Goal: Task Accomplishment & Management: Manage account settings

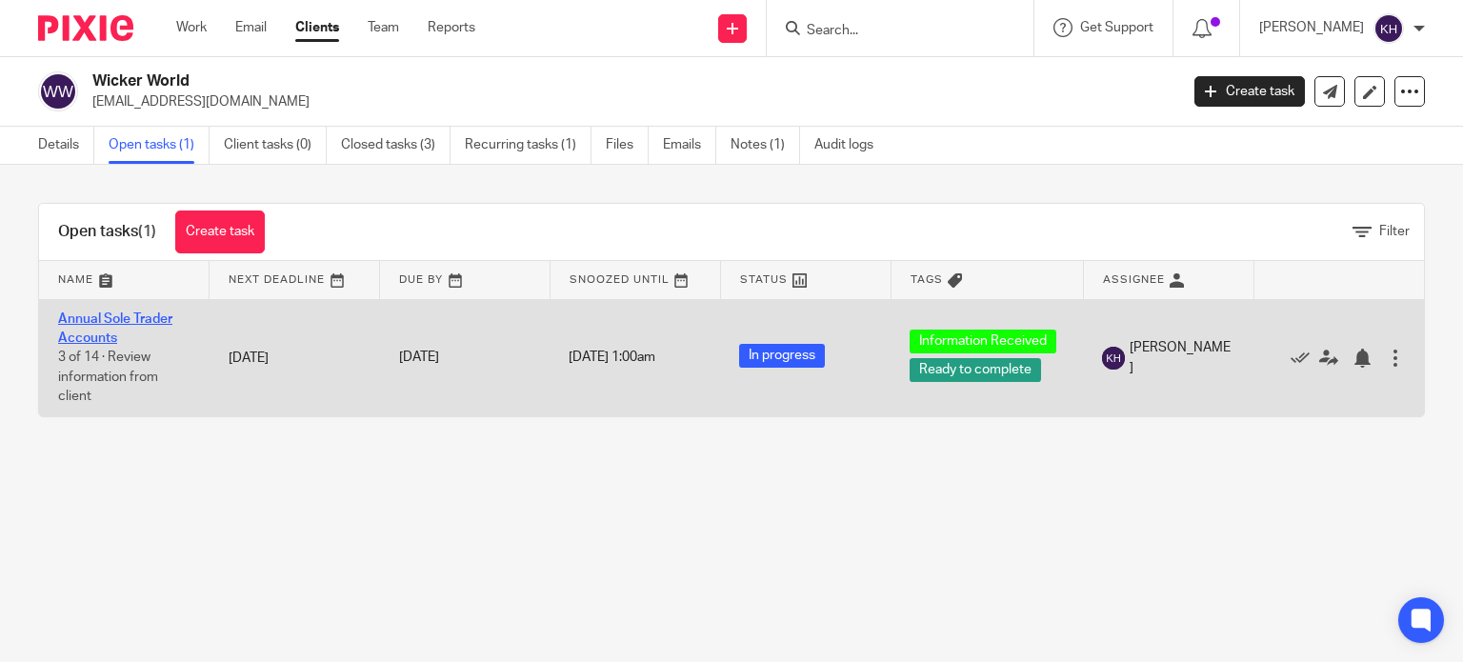
click at [102, 324] on link "Annual Sole Trader Accounts" at bounding box center [115, 328] width 114 height 32
click at [103, 310] on td "Annual Sole Trader Accounts 3 of 14 · Review information from client" at bounding box center [124, 357] width 170 height 117
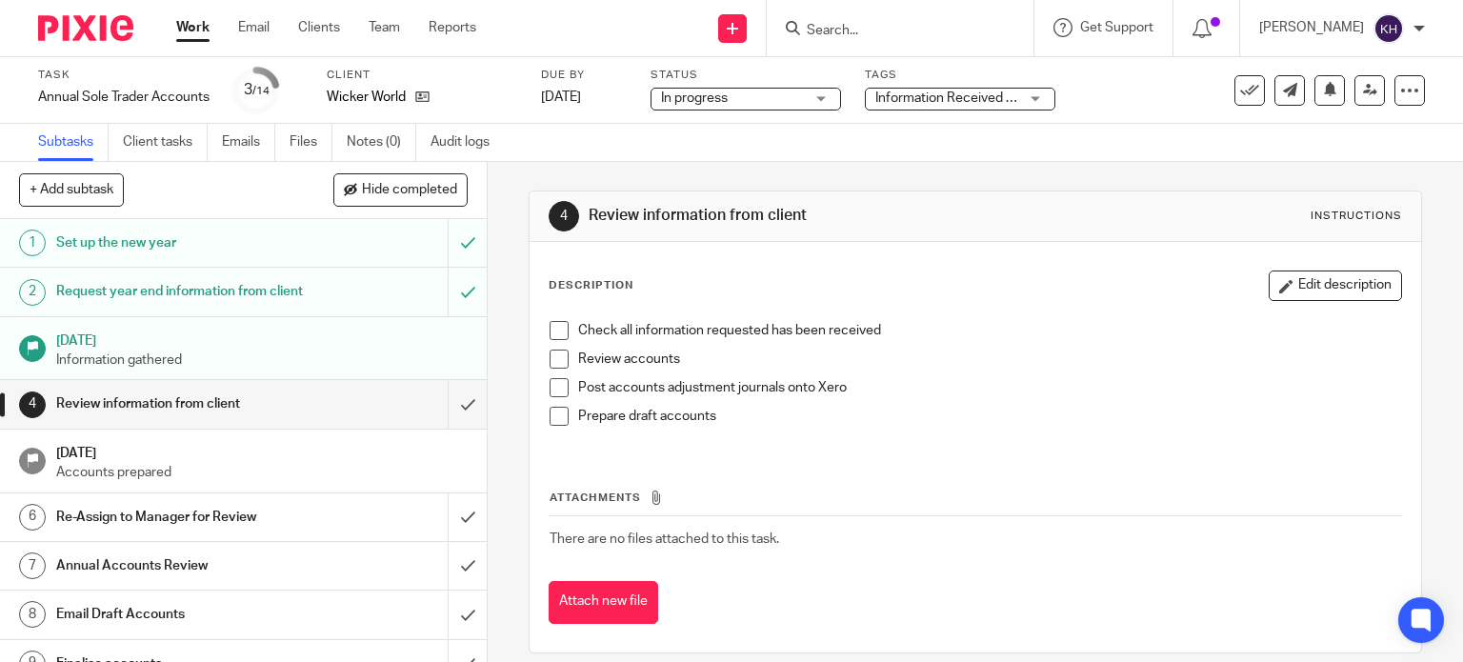
click at [958, 89] on span "Information Received + 1" at bounding box center [946, 99] width 143 height 20
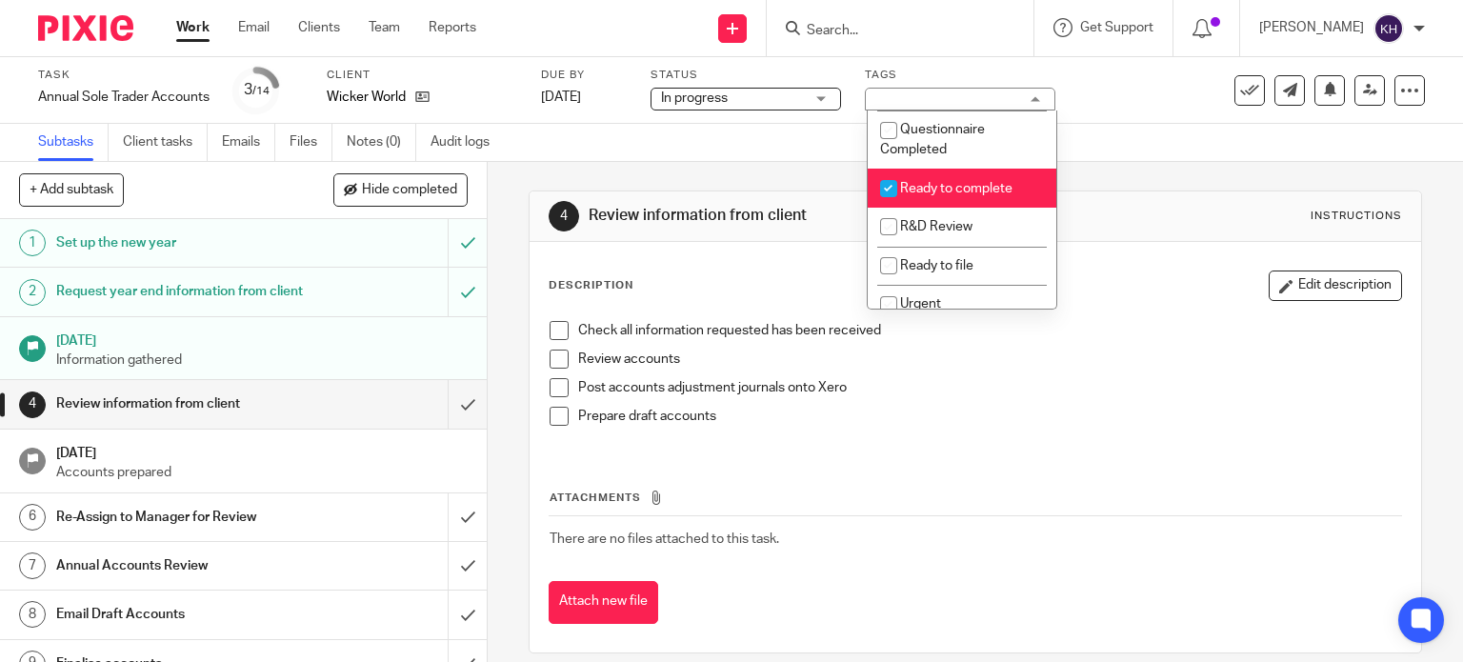
scroll to position [476, 0]
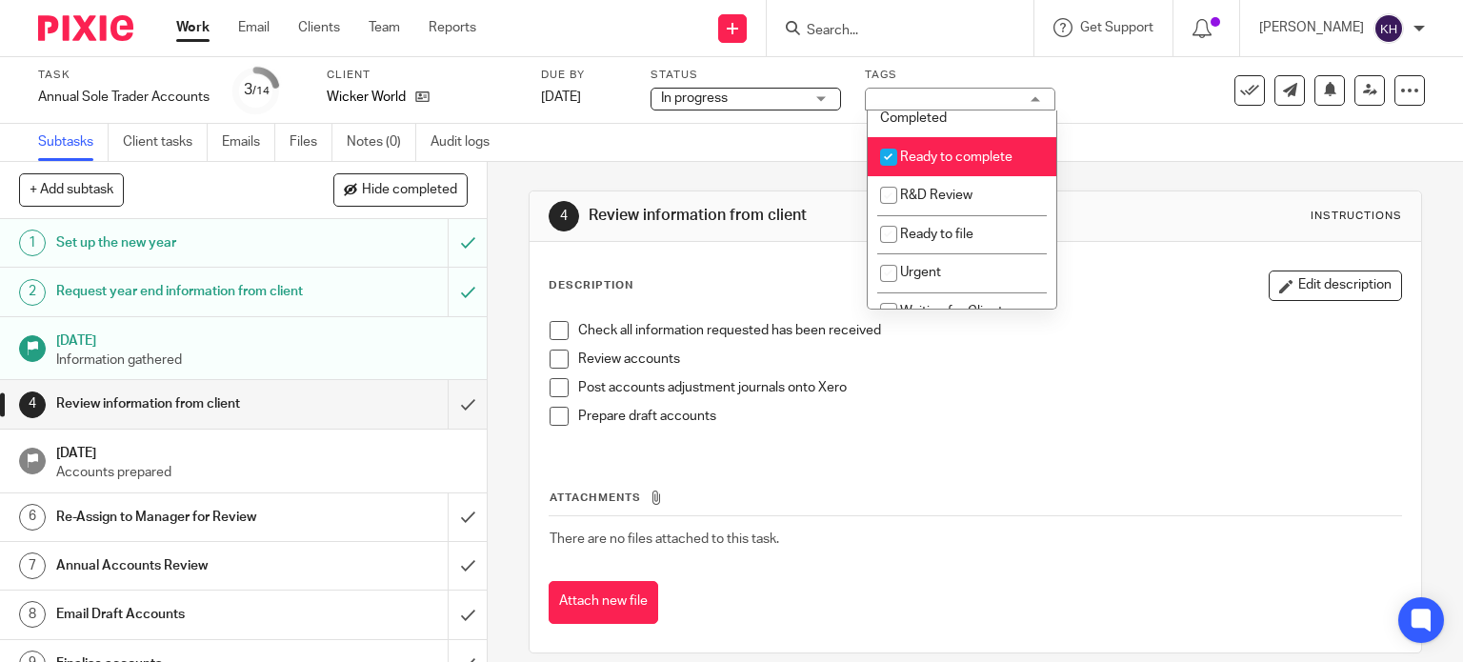
click at [978, 174] on li "Ready to complete" at bounding box center [962, 156] width 189 height 39
checkbox input "false"
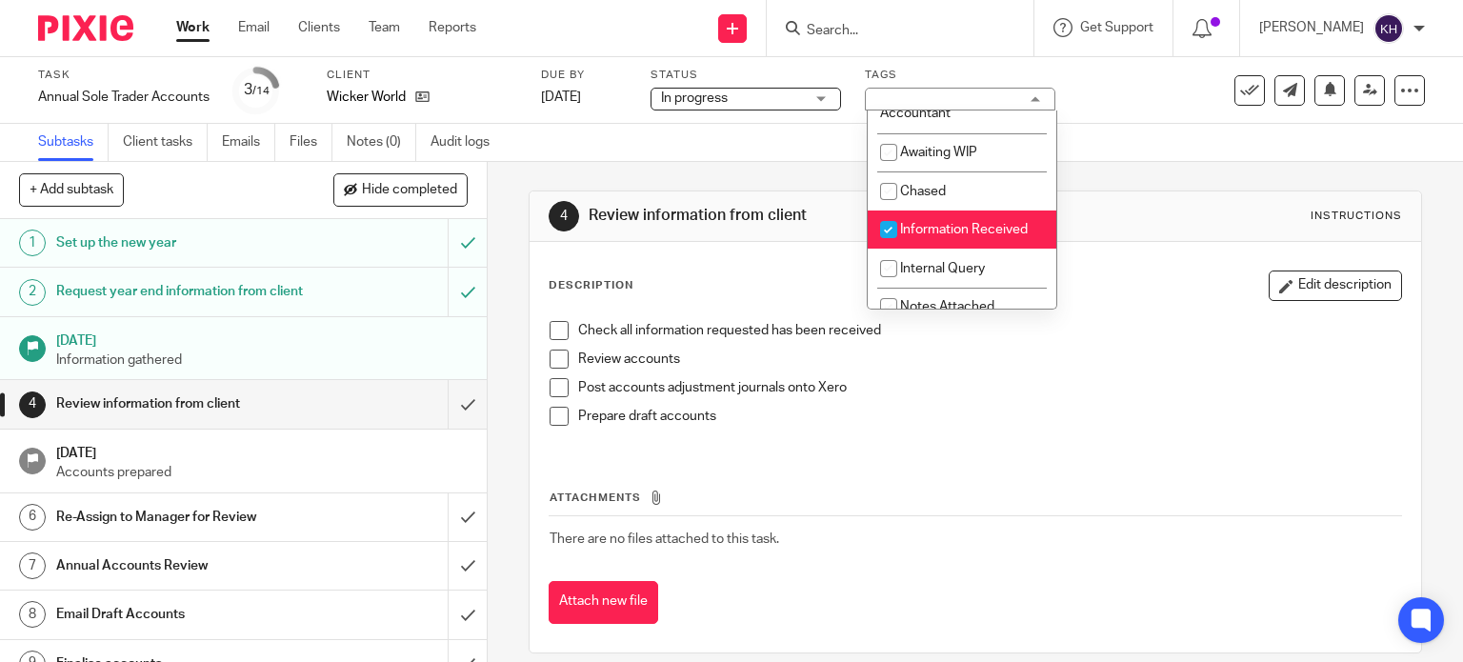
scroll to position [286, 0]
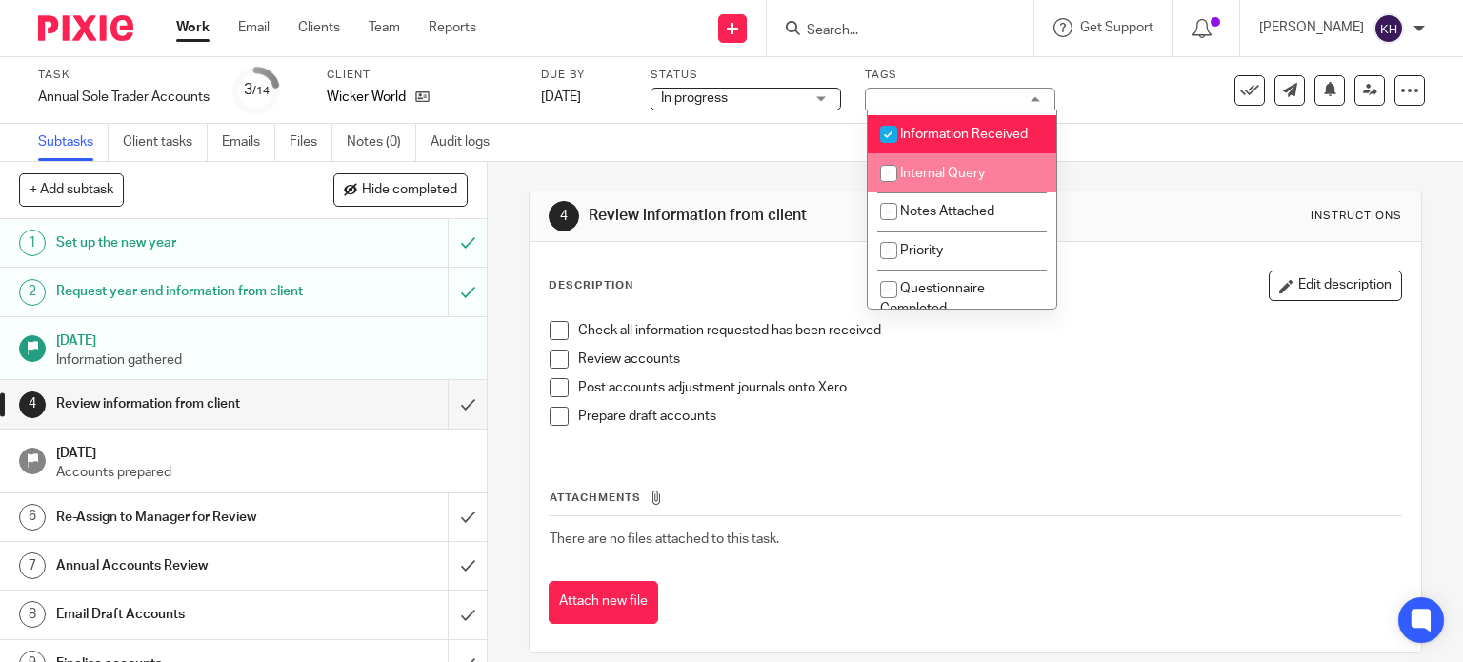
click at [973, 168] on li "Internal Query" at bounding box center [962, 172] width 189 height 39
checkbox input "true"
click at [1170, 158] on div "Subtasks Client tasks Emails Files Notes (0) Audit logs" at bounding box center [731, 143] width 1463 height 38
